Goal: Check status: Check status

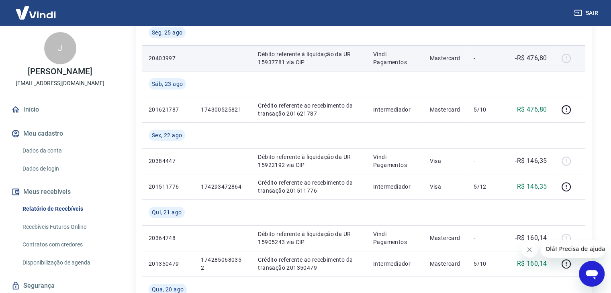
scroll to position [161, 0]
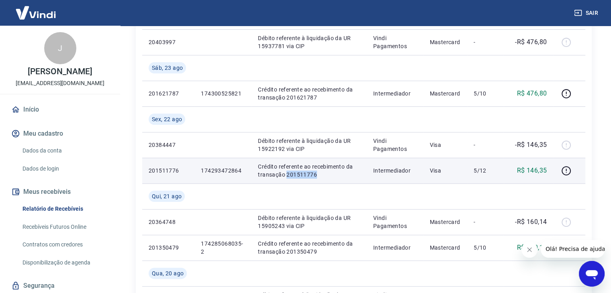
drag, startPoint x: 286, startPoint y: 176, endPoint x: 319, endPoint y: 176, distance: 33.3
click at [319, 176] on p "Crédito referente ao recebimento da transação 201511776" at bounding box center [309, 171] width 102 height 16
copy p "201511776"
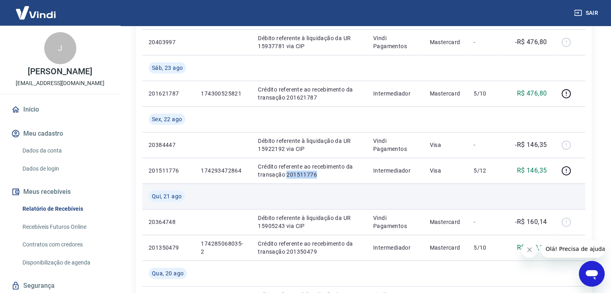
scroll to position [53, 0]
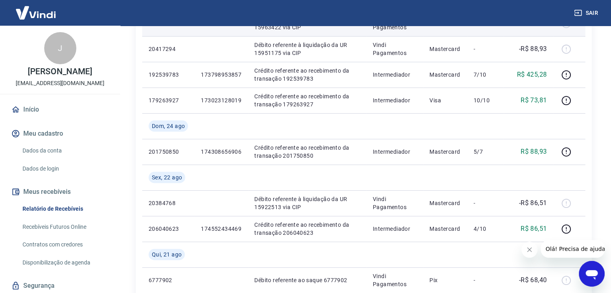
scroll to position [214, 0]
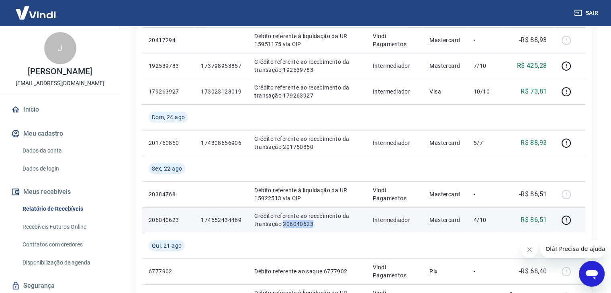
drag, startPoint x: 282, startPoint y: 222, endPoint x: 314, endPoint y: 223, distance: 32.6
click at [314, 223] on p "Crédito referente ao recebimento da transação 206040623" at bounding box center [307, 220] width 106 height 16
copy p "206040623"
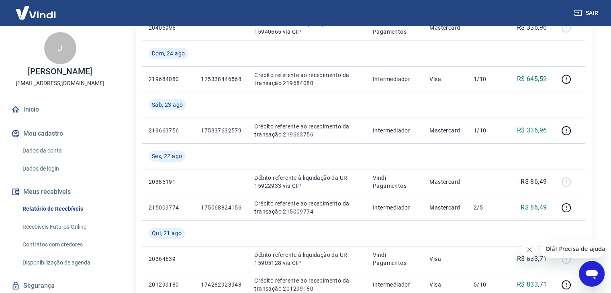
scroll to position [268, 0]
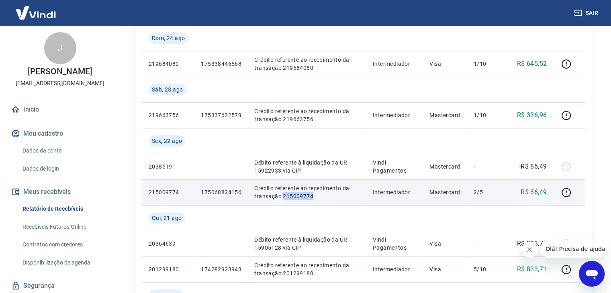
drag, startPoint x: 281, startPoint y: 199, endPoint x: 313, endPoint y: 197, distance: 31.8
click at [313, 197] on p "Crédito referente ao recebimento da transação 215009774" at bounding box center [307, 192] width 106 height 16
copy p "215009774"
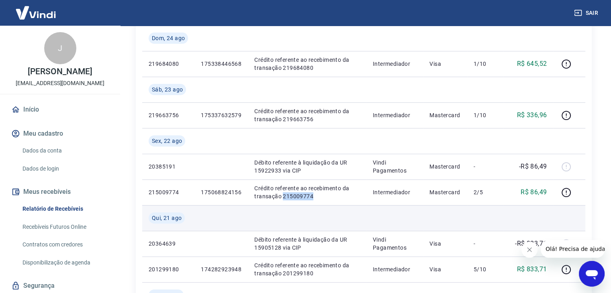
copy p "215009774"
